Goal: Complete application form

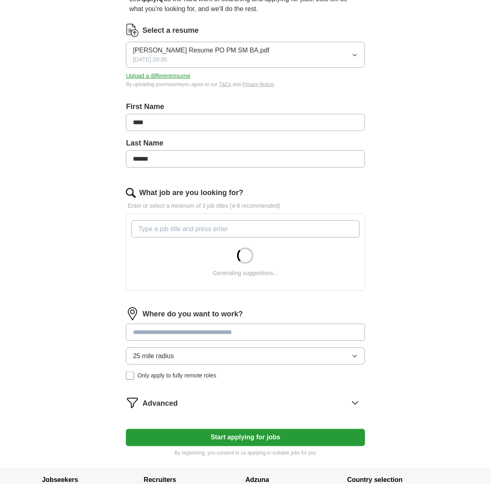
scroll to position [89, 0]
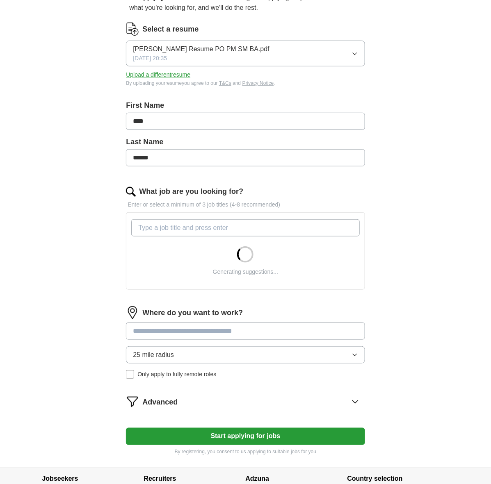
click at [196, 225] on input "What job are you looking for?" at bounding box center [245, 227] width 228 height 17
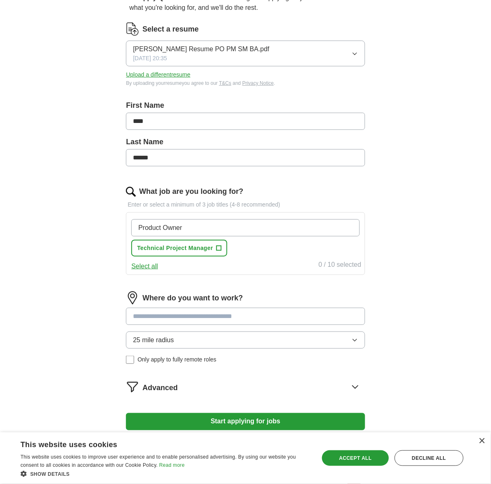
click at [219, 272] on div "Product Owner Technical Project Manager + Select all 0 / 10 selected" at bounding box center [245, 243] width 239 height 63
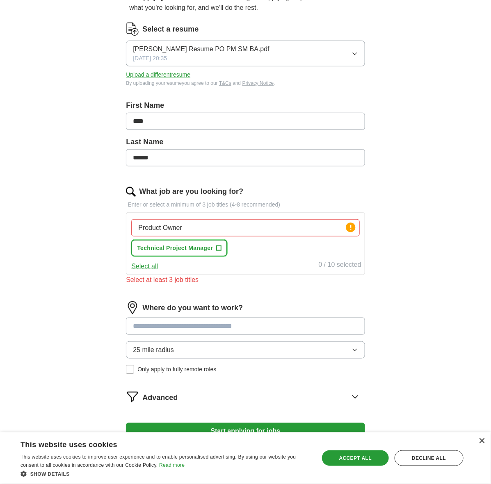
click at [205, 250] on span "Technical Project Manager" at bounding box center [175, 248] width 76 height 9
drag, startPoint x: 208, startPoint y: 228, endPoint x: 127, endPoint y: 228, distance: 81.2
click at [126, 228] on div "Let ApplyIQ do the hard work of searching and applying for jobs. Just tell us w…" at bounding box center [245, 222] width 315 height 481
click at [193, 227] on input "scrum master" at bounding box center [245, 227] width 228 height 17
drag, startPoint x: 102, startPoint y: 236, endPoint x: 105, endPoint y: 234, distance: 4.2
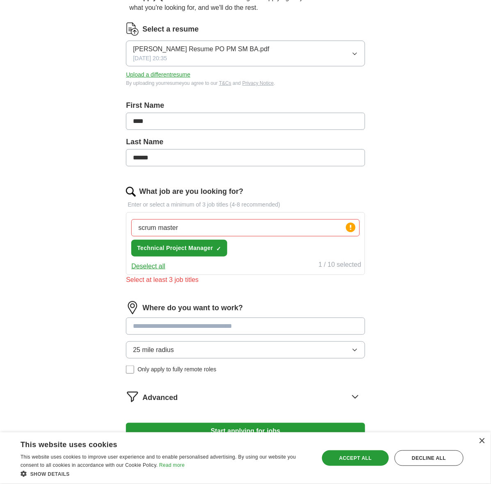
click at [102, 236] on div "Let ApplyIQ do the hard work of searching and applying for jobs. Just tell us w…" at bounding box center [245, 222] width 315 height 481
drag, startPoint x: 206, startPoint y: 228, endPoint x: 97, endPoint y: 223, distance: 109.7
click at [97, 223] on div "Let ApplyIQ do the hard work of searching and applying for jobs. Just tell us w…" at bounding box center [245, 222] width 315 height 481
type input "agile"
click at [0, 0] on span "×" at bounding box center [0, 0] width 0 height 0
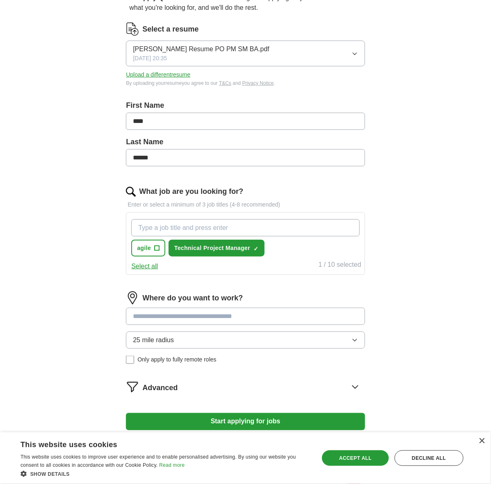
click at [164, 226] on input "What job are you looking for?" at bounding box center [245, 227] width 228 height 17
type input "Product OWner"
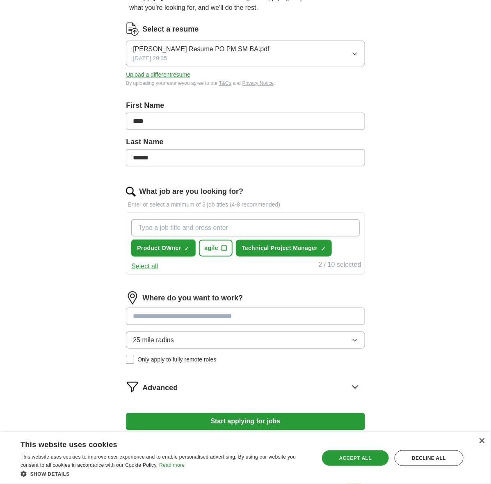
click at [0, 0] on span "×" at bounding box center [0, 0] width 0 height 0
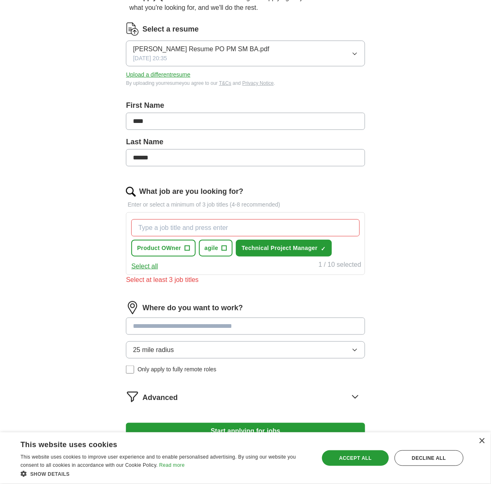
click at [174, 228] on input "What job are you looking for?" at bounding box center [245, 227] width 228 height 17
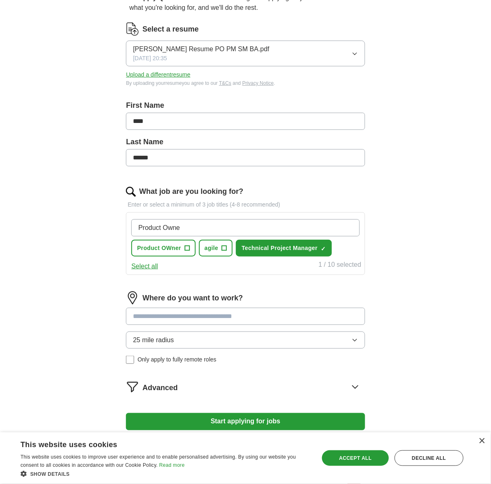
type input "Product Owner"
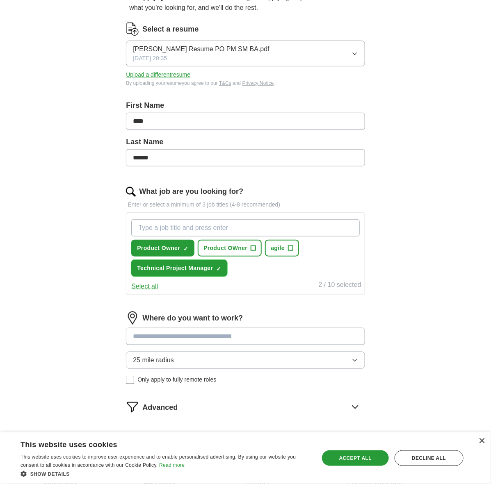
click at [0, 0] on span "×" at bounding box center [0, 0] width 0 height 0
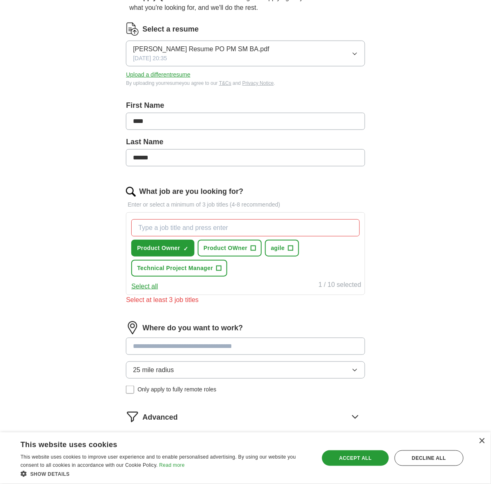
click at [189, 227] on input "What job are you looking for?" at bounding box center [245, 227] width 228 height 17
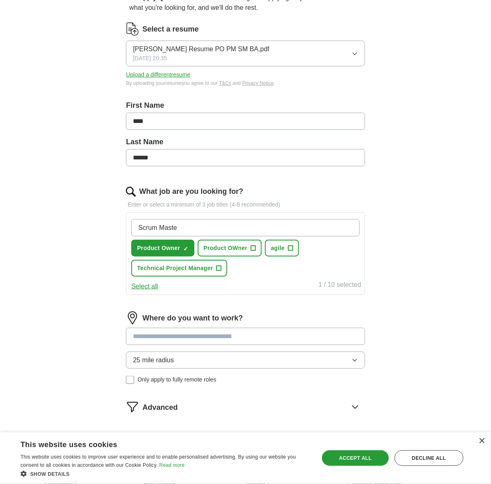
type input "Scrum Master"
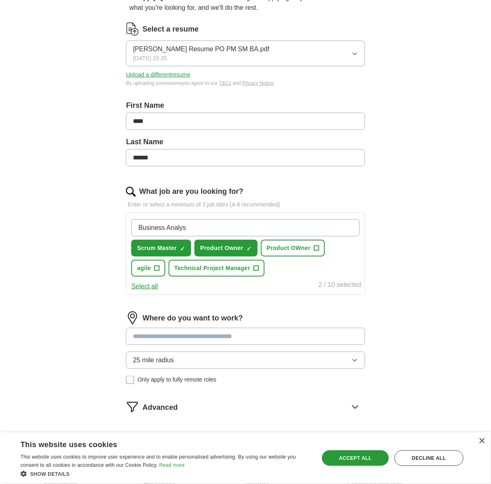
type input "Business Analyst"
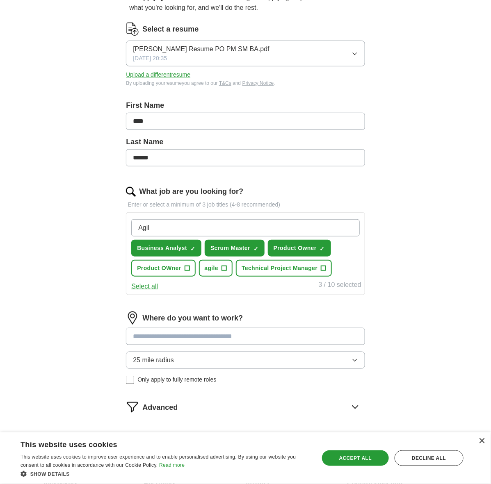
type input "Agile"
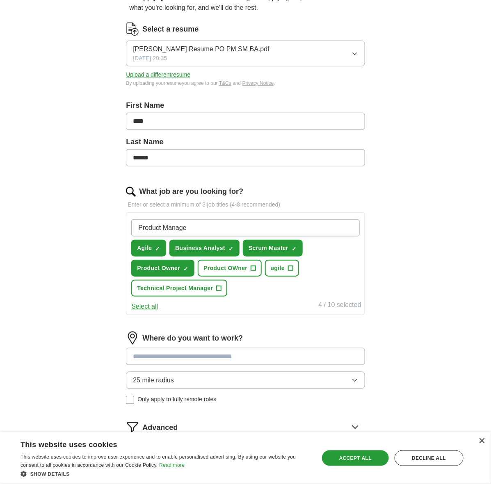
type input "Product Manager"
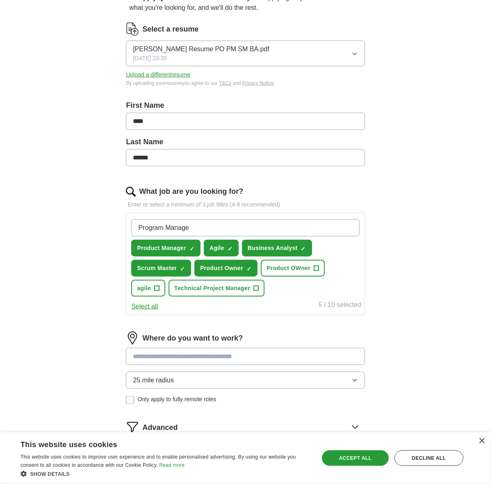
type input "Program Manager"
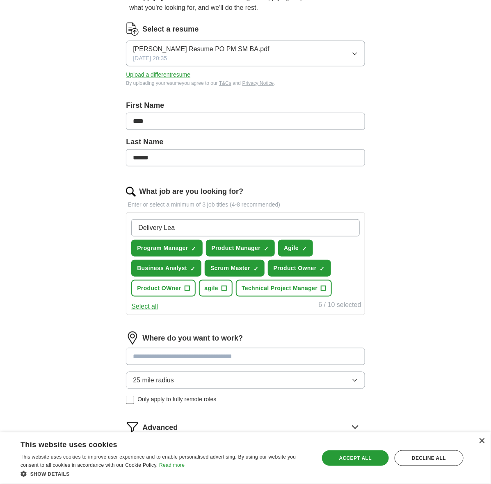
type input "Delivery Lead"
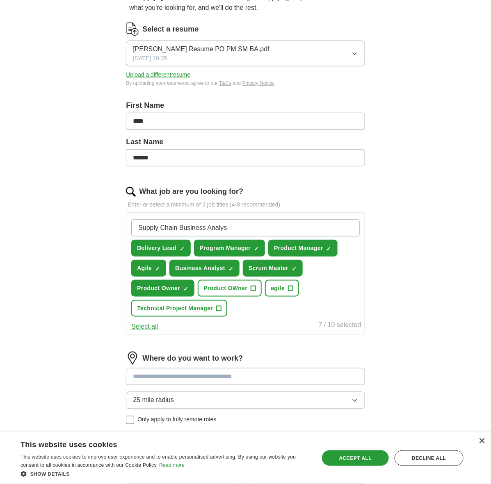
type input "Supply Chain Business Analyst"
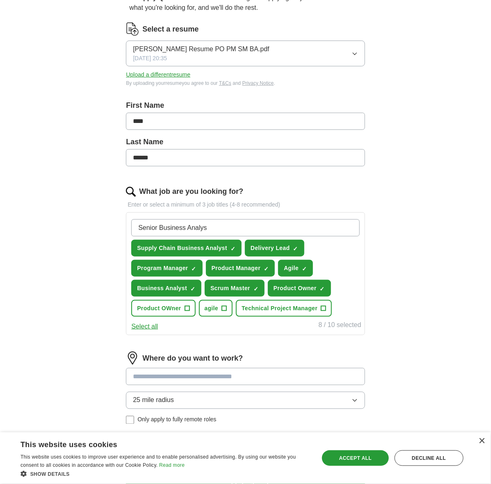
type input "Senior Business Analyst"
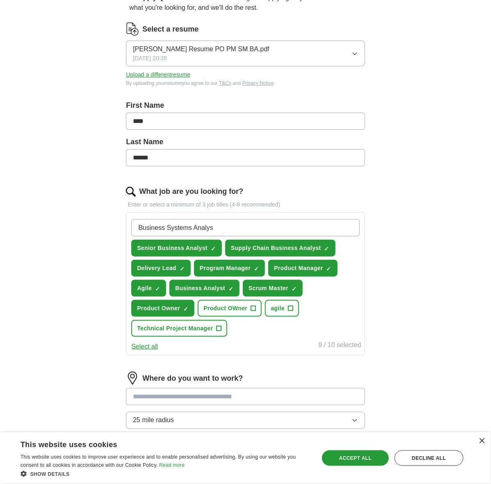
type input "Business Systems Analyst"
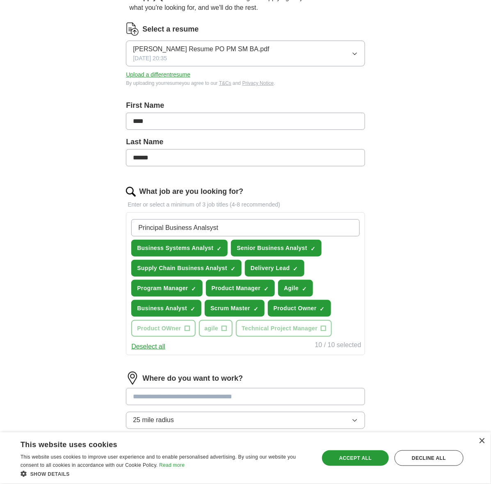
click at [150, 226] on input "Principal Business Analsyst" at bounding box center [245, 227] width 228 height 17
click at [210, 224] on input "Principal Business Analsyst" at bounding box center [245, 227] width 228 height 17
type input "Principal Business Analyst"
click at [230, 227] on input "Principal Business Analyst" at bounding box center [245, 227] width 228 height 17
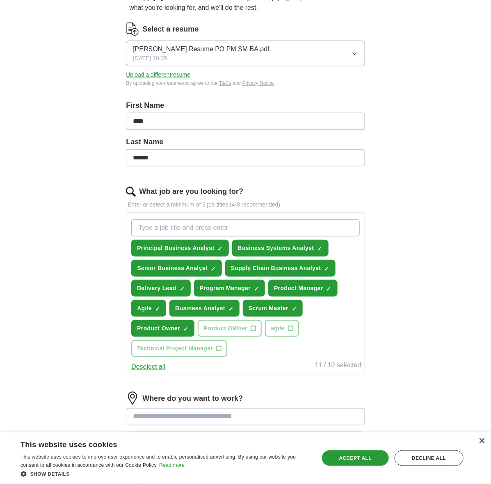
click at [231, 224] on input "What job are you looking for?" at bounding box center [245, 227] width 228 height 17
type input "Senor"
type input "Senior Scrum Master"
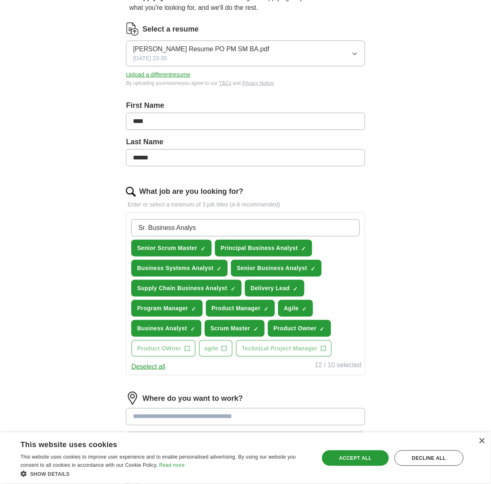
type input "Sr. Business Analyst"
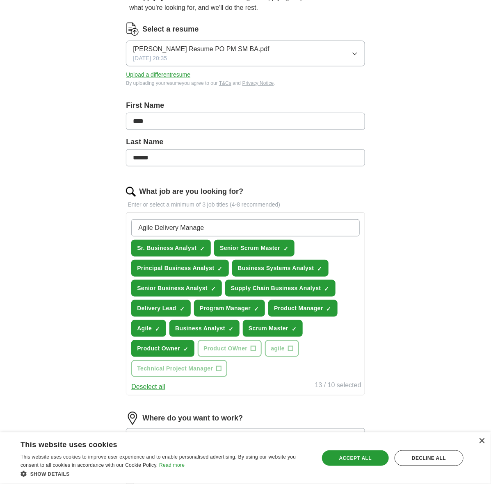
type input "Agile Delivery Manager"
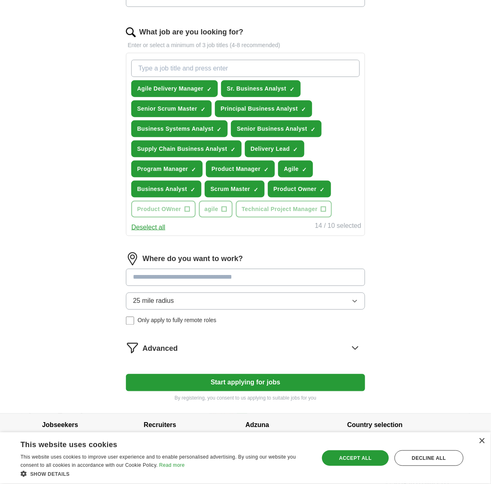
scroll to position [258, 0]
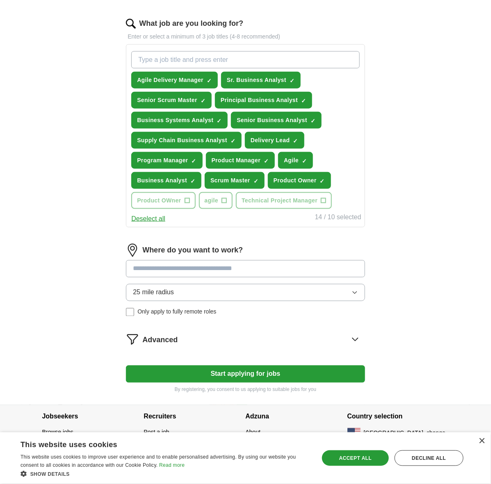
click at [147, 272] on input at bounding box center [245, 268] width 239 height 17
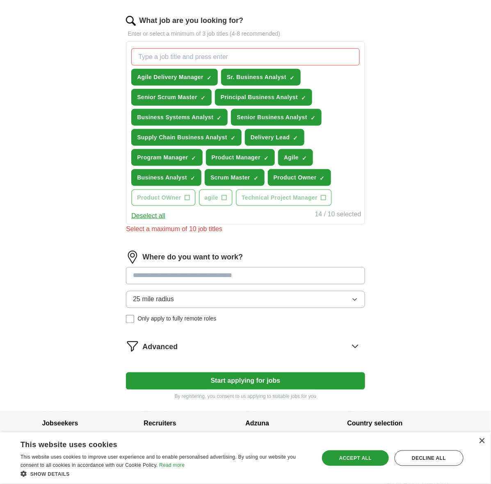
scroll to position [262, 0]
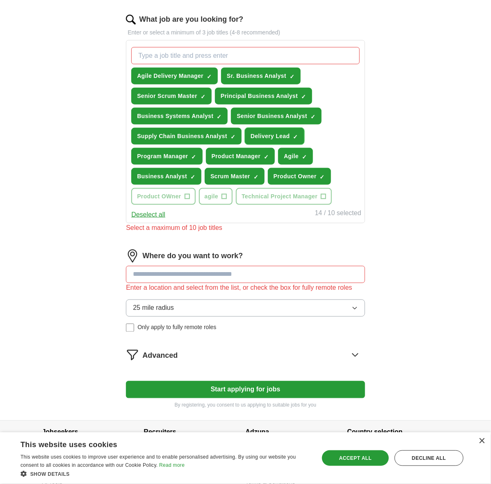
click at [0, 0] on span "×" at bounding box center [0, 0] width 0 height 0
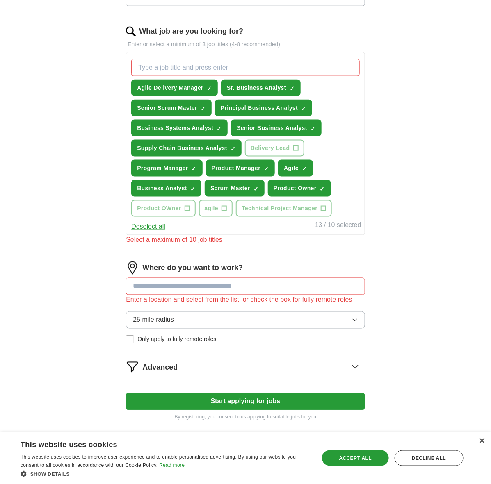
scroll to position [249, 0]
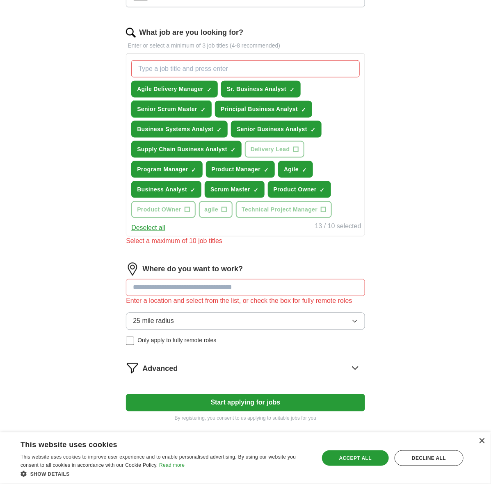
click at [0, 0] on span "×" at bounding box center [0, 0] width 0 height 0
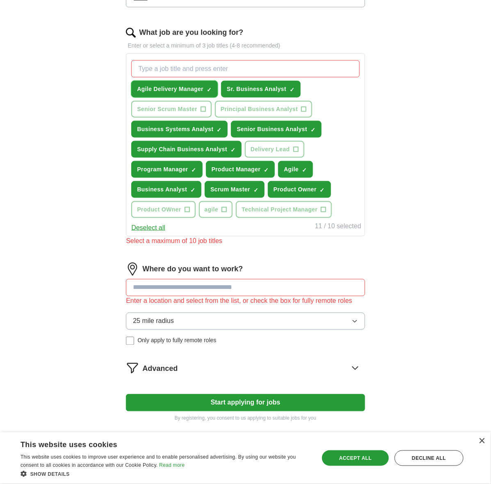
click at [0, 0] on span "×" at bounding box center [0, 0] width 0 height 0
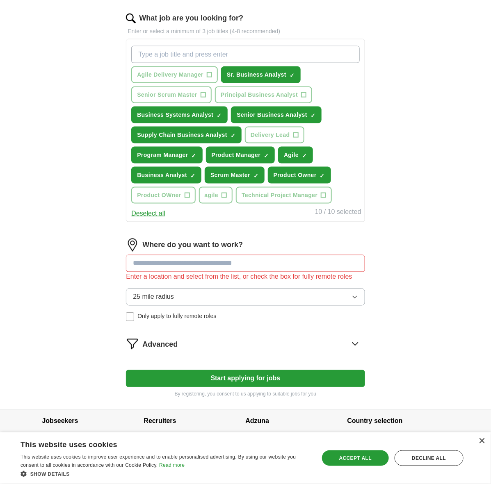
scroll to position [263, 0]
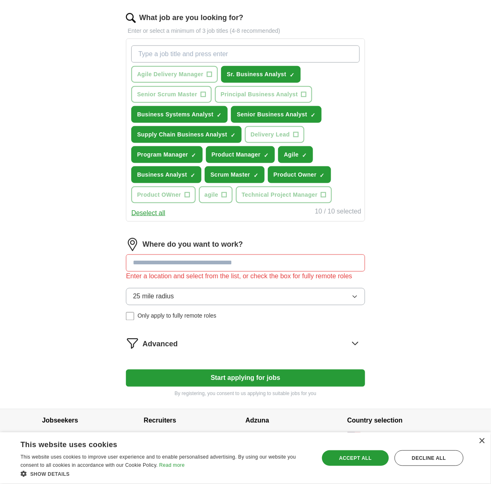
click at [184, 258] on input at bounding box center [245, 263] width 239 height 17
click at [126, 370] on button "Start applying for jobs" at bounding box center [245, 378] width 239 height 17
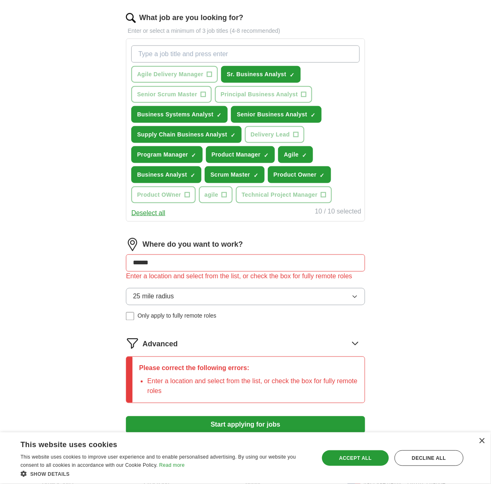
drag, startPoint x: 180, startPoint y: 258, endPoint x: 107, endPoint y: 263, distance: 73.2
click at [107, 263] on div "Let ApplyIQ do the hard work of searching and applying for jobs. Just tell us w…" at bounding box center [245, 132] width 315 height 649
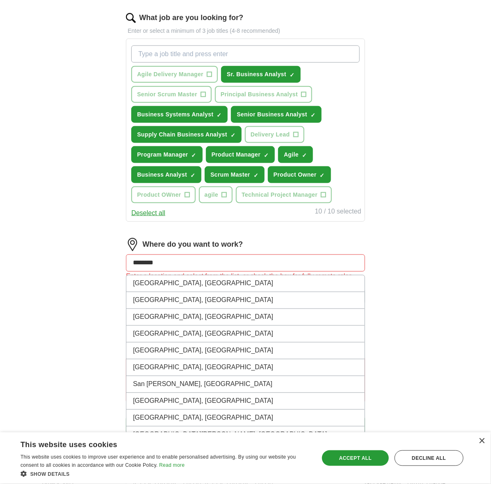
type input "*******"
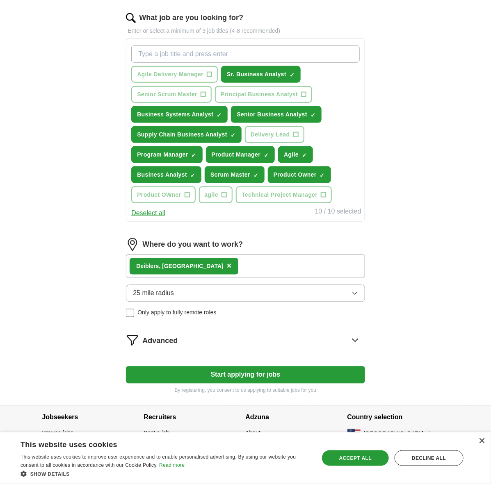
click at [227, 263] on span "×" at bounding box center [229, 266] width 5 height 9
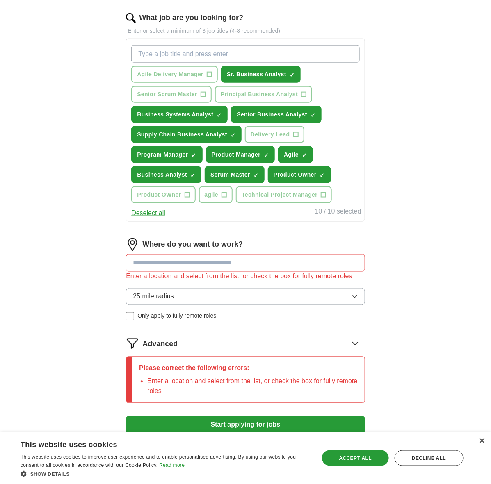
click at [180, 265] on input at bounding box center [245, 263] width 239 height 17
type input "******"
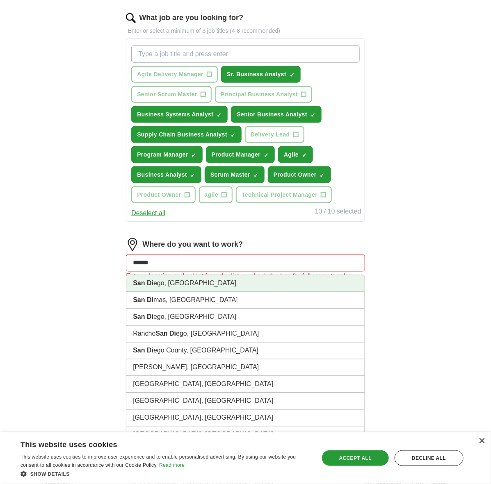
click at [177, 286] on li "San Di ego, [GEOGRAPHIC_DATA]" at bounding box center [245, 284] width 238 height 17
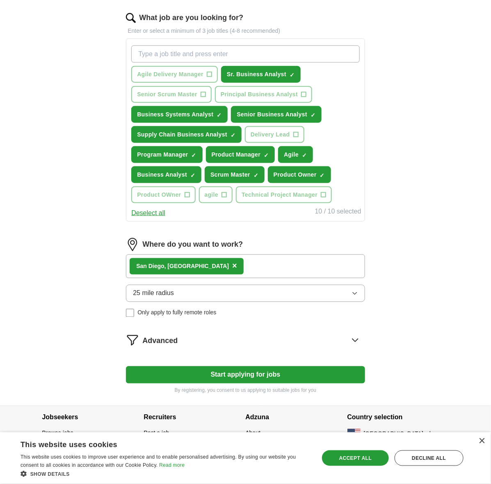
click at [196, 293] on button "25 mile radius" at bounding box center [245, 293] width 239 height 17
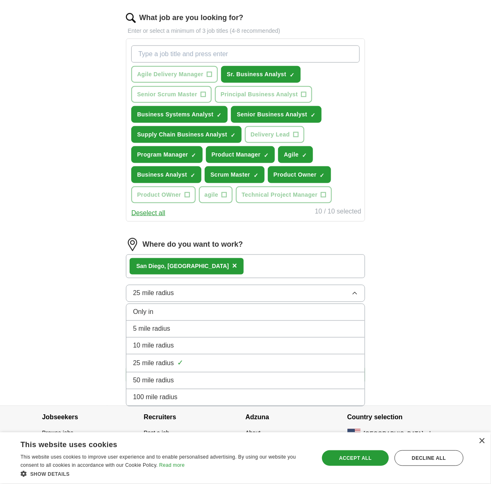
scroll to position [264, 0]
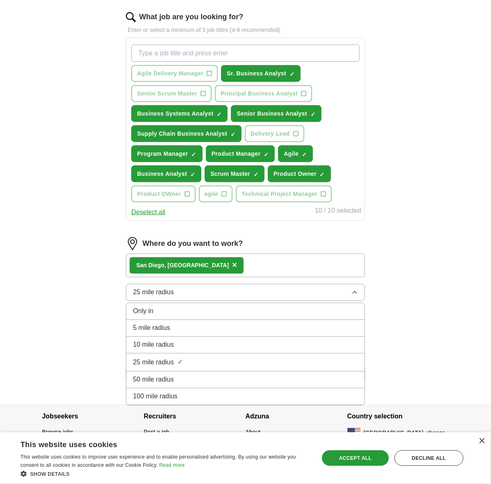
click at [185, 392] on div "100 mile radius" at bounding box center [245, 397] width 225 height 10
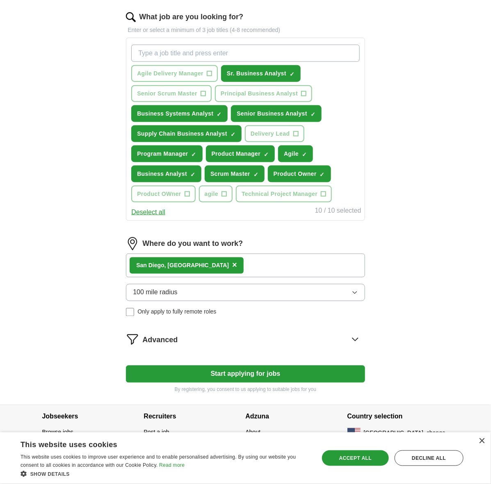
click at [88, 311] on div "Let ApplyIQ do the hard work of searching and applying for jobs. Just tell us w…" at bounding box center [245, 106] width 315 height 598
click at [179, 337] on div "Advanced" at bounding box center [253, 339] width 222 height 13
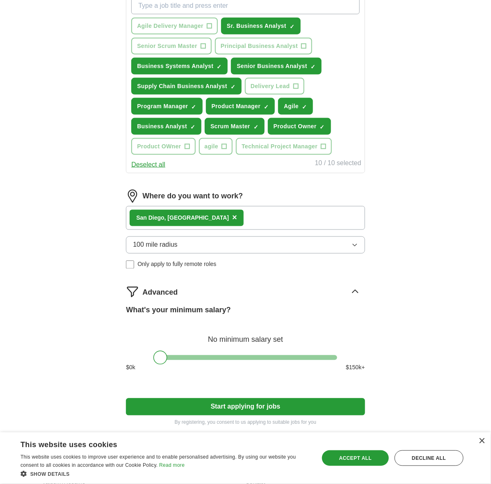
scroll to position [312, 0]
drag, startPoint x: 157, startPoint y: 352, endPoint x: 285, endPoint y: 355, distance: 127.6
click at [285, 355] on div at bounding box center [288, 358] width 14 height 14
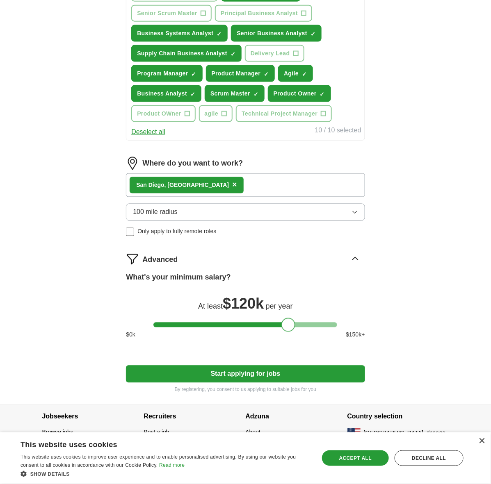
click at [217, 369] on button "Start applying for jobs" at bounding box center [245, 374] width 239 height 17
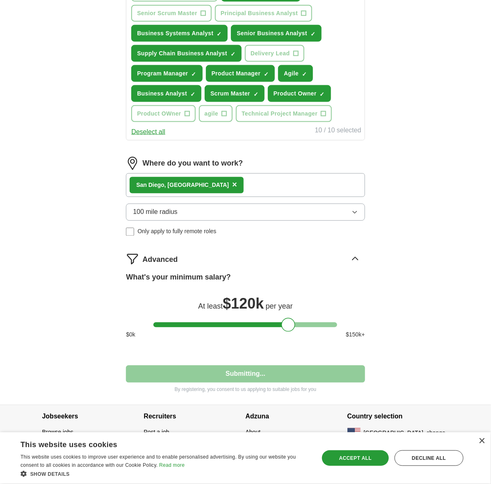
select select "**"
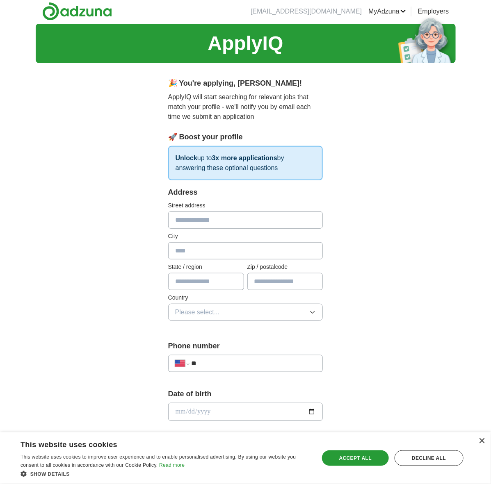
scroll to position [0, 0]
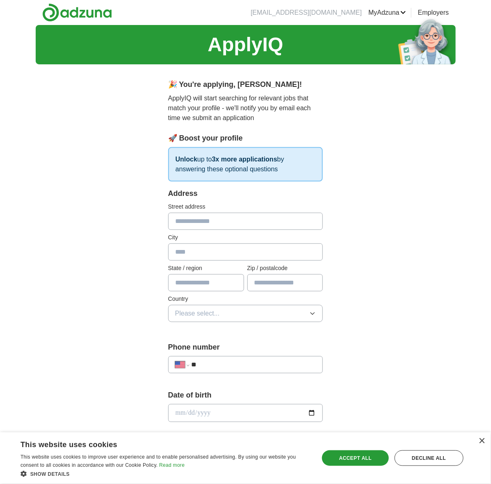
click at [231, 223] on input "text" at bounding box center [245, 221] width 155 height 17
click at [88, 225] on div "**********" at bounding box center [246, 403] width 420 height 757
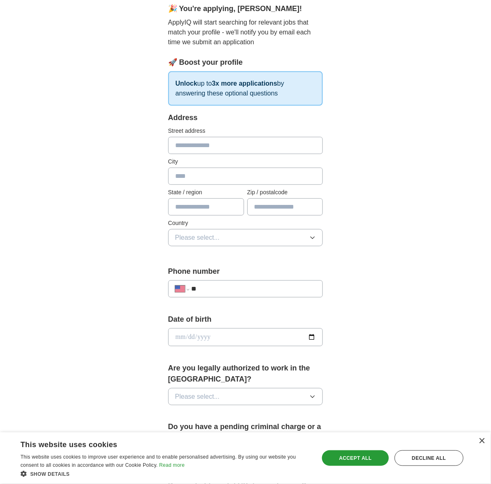
scroll to position [76, 0]
click at [228, 281] on div "**********" at bounding box center [245, 288] width 155 height 17
click at [227, 286] on input "**" at bounding box center [254, 289] width 125 height 10
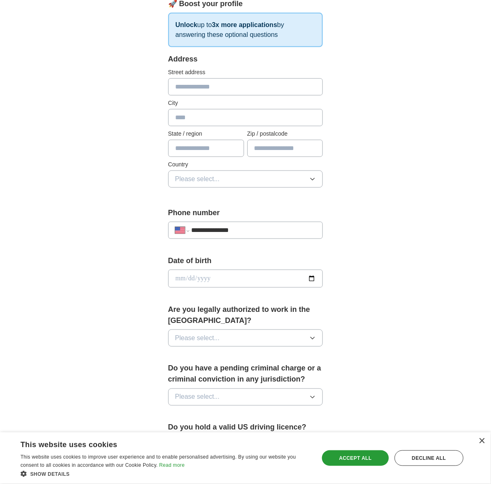
scroll to position [144, 0]
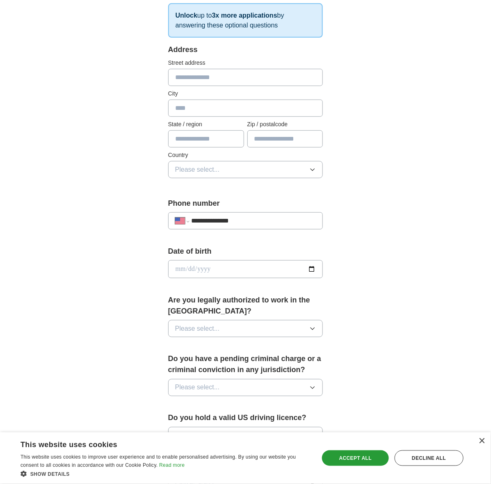
type input "**********"
click at [263, 333] on button "Please select..." at bounding box center [245, 328] width 155 height 17
click at [240, 347] on div "Yes" at bounding box center [245, 348] width 141 height 10
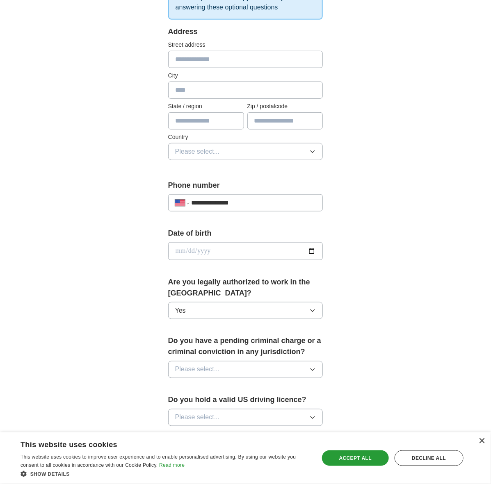
scroll to position [199, 0]
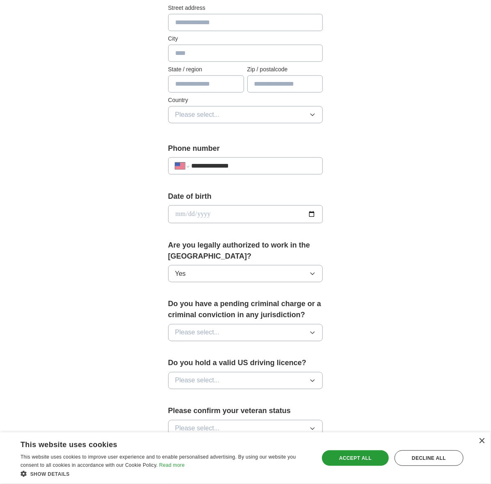
click at [191, 328] on span "Please select..." at bounding box center [197, 333] width 45 height 10
click at [198, 364] on div "No" at bounding box center [245, 369] width 141 height 10
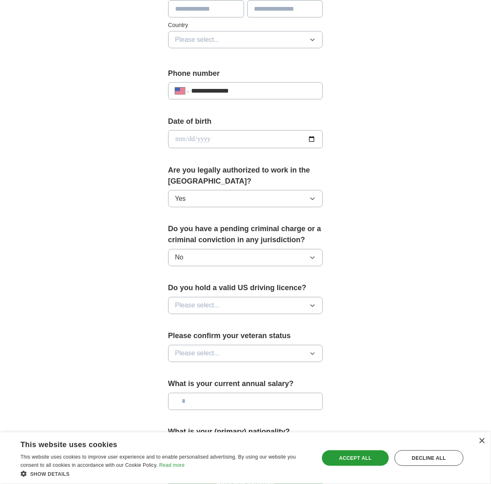
scroll to position [288, 0]
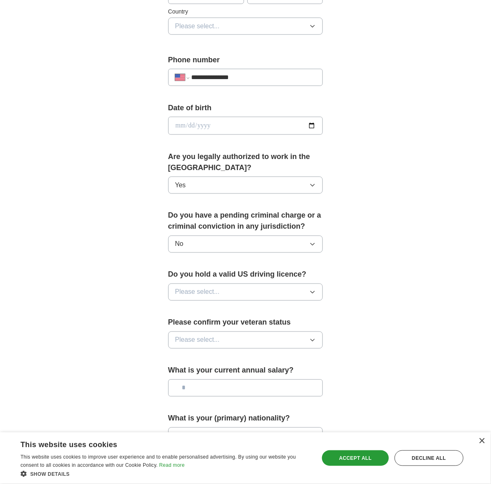
click at [202, 292] on span "Please select..." at bounding box center [197, 293] width 45 height 10
click at [196, 309] on div "Yes" at bounding box center [245, 311] width 141 height 10
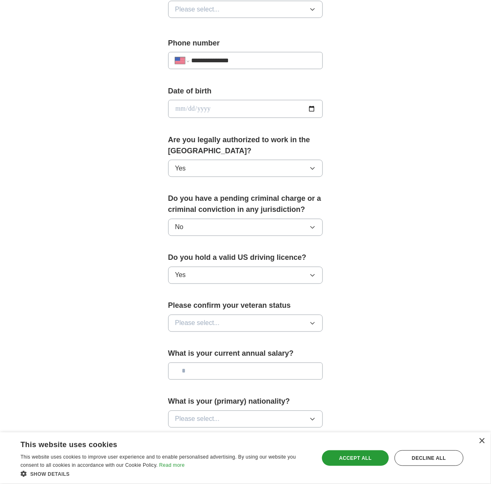
scroll to position [352, 0]
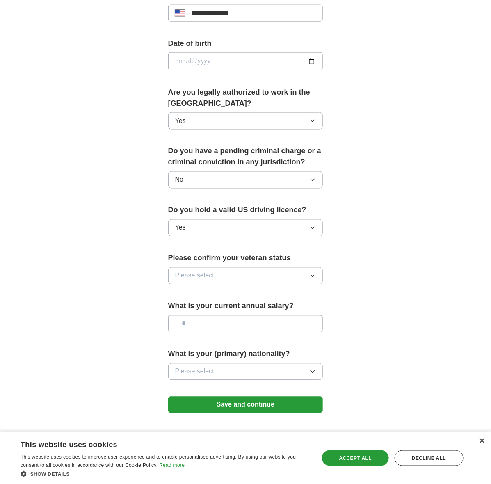
click at [189, 263] on div "Please confirm your veteran status Please select..." at bounding box center [245, 272] width 155 height 38
click at [191, 274] on span "Please select..." at bounding box center [197, 276] width 45 height 10
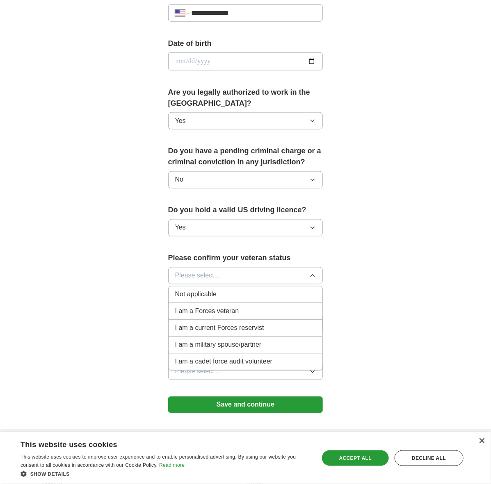
click at [217, 295] on div "Not applicable" at bounding box center [245, 295] width 141 height 10
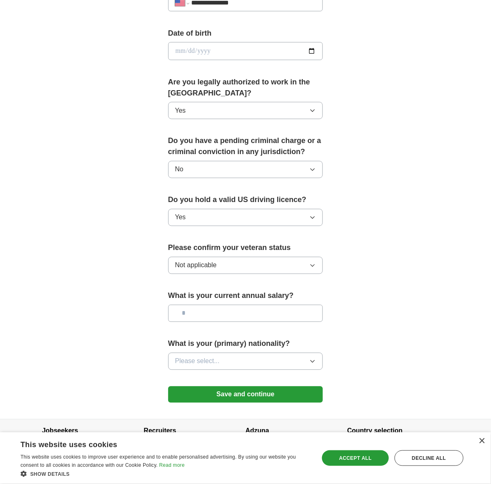
scroll to position [361, 0]
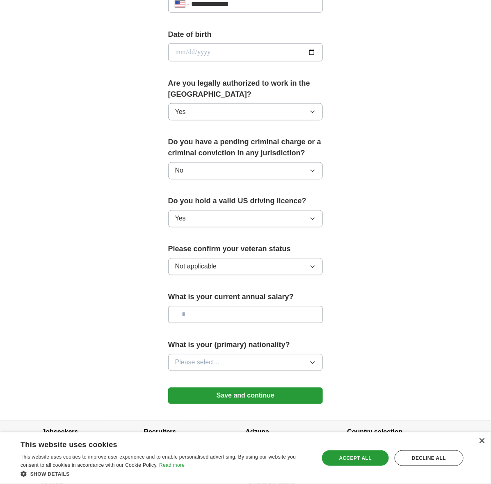
click at [218, 306] on input "text" at bounding box center [245, 314] width 155 height 17
drag, startPoint x: 208, startPoint y: 304, endPoint x: 155, endPoint y: 304, distance: 52.5
click at [155, 304] on div "**********" at bounding box center [246, 65] width 210 height 711
type input "********"
click at [206, 354] on button "Please select..." at bounding box center [245, 362] width 155 height 17
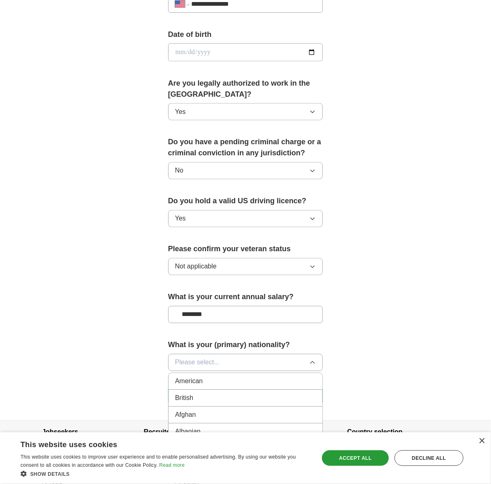
click at [218, 377] on div "American" at bounding box center [245, 382] width 141 height 10
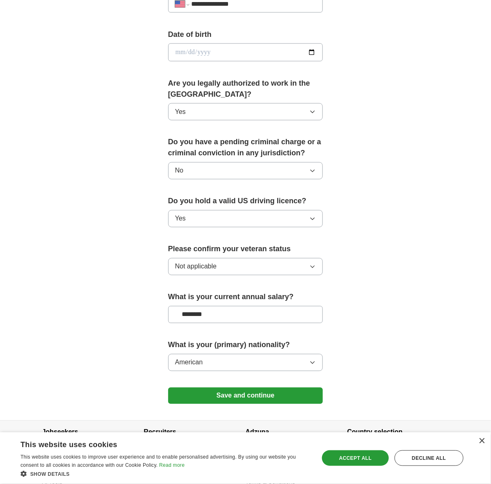
click at [219, 393] on button "Save and continue" at bounding box center [245, 396] width 155 height 16
